Goal: Information Seeking & Learning: Learn about a topic

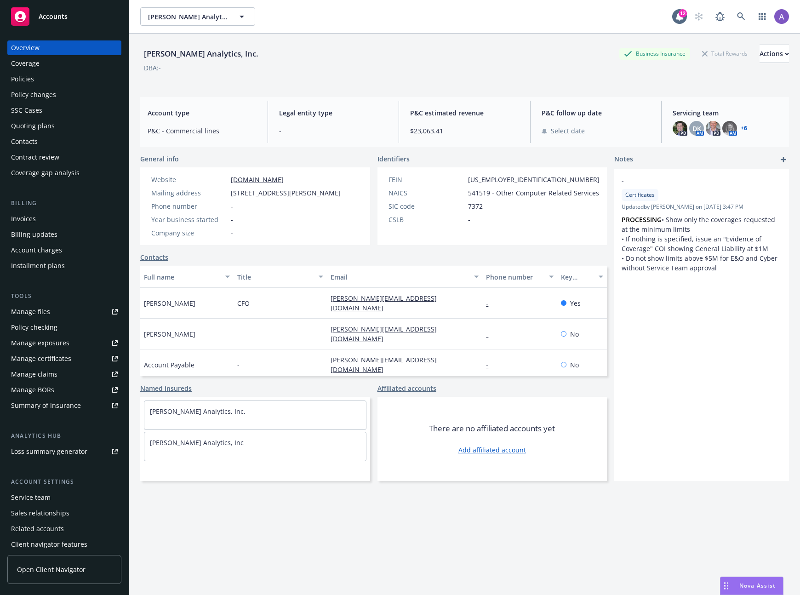
scroll to position [7, 0]
